Goal: Information Seeking & Learning: Learn about a topic

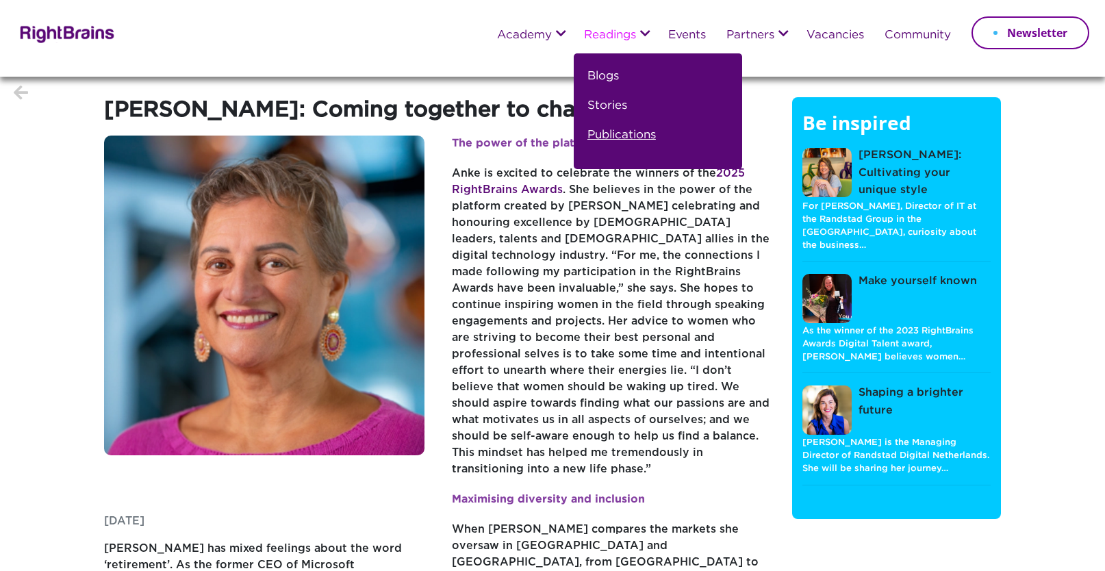
click at [596, 137] on link "Publications" at bounding box center [622, 140] width 68 height 29
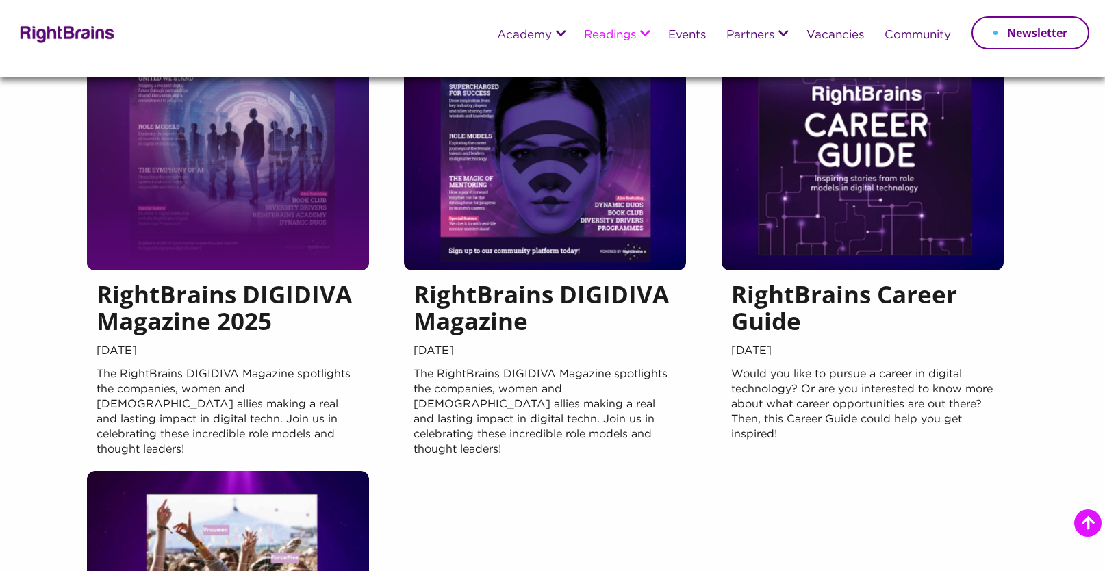
scroll to position [166, 0]
click at [210, 362] on div "RightBrains DIGIDIVA Magazine 2025 June 2025 The RightBrains DIGIDIVA Magazine …" at bounding box center [228, 371] width 282 height 201
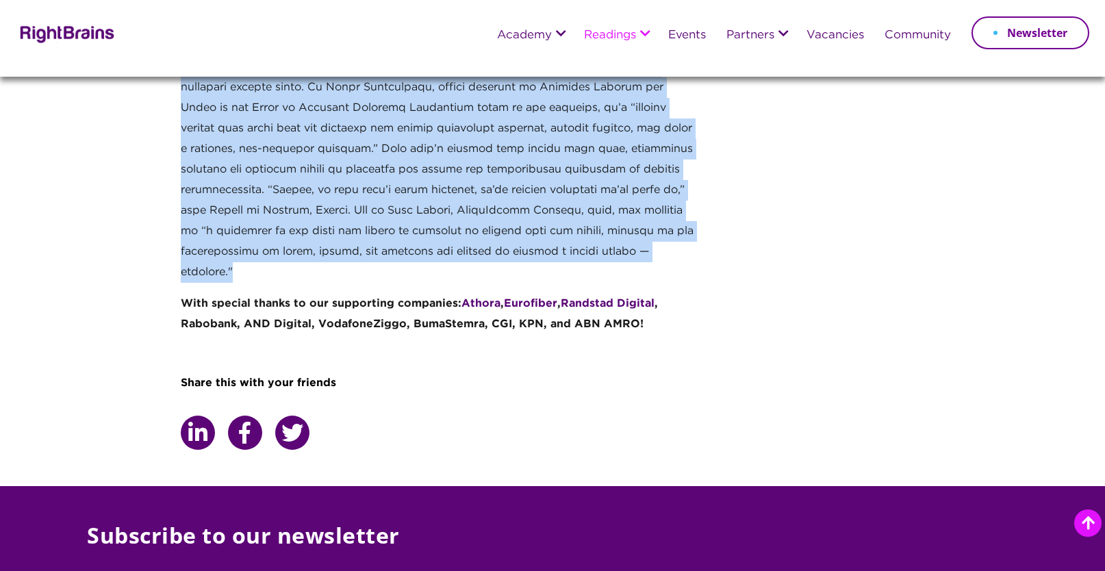
scroll to position [629, 0]
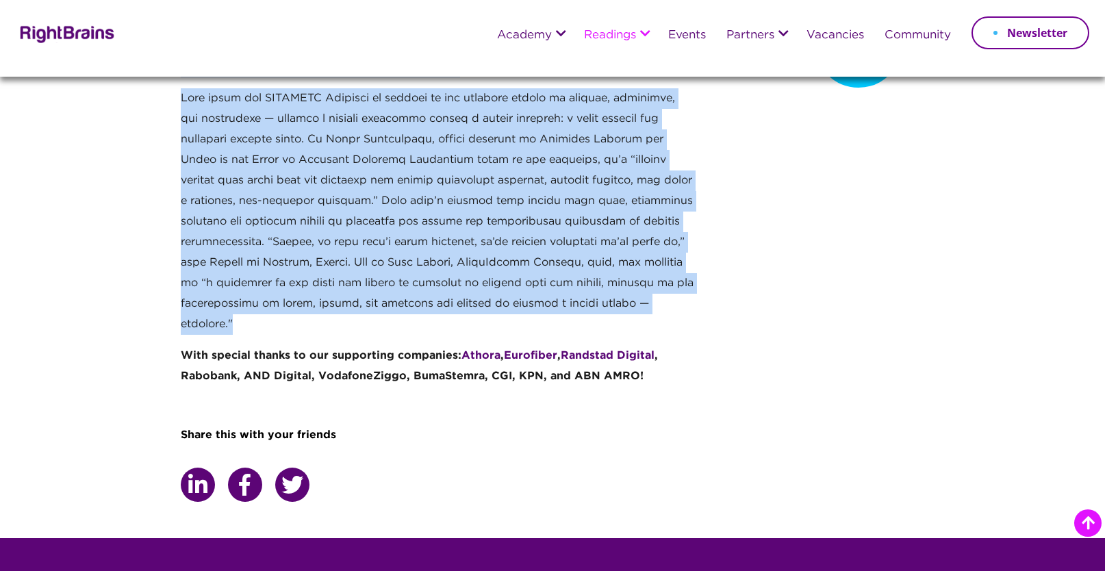
drag, startPoint x: 181, startPoint y: 132, endPoint x: 701, endPoint y: 362, distance: 568.5
copy div "Lor IpsumDolors AMETCONS Adipisci elitseddoe tem incididun, utlab etd magn aliq…"
